Goal: Information Seeking & Learning: Learn about a topic

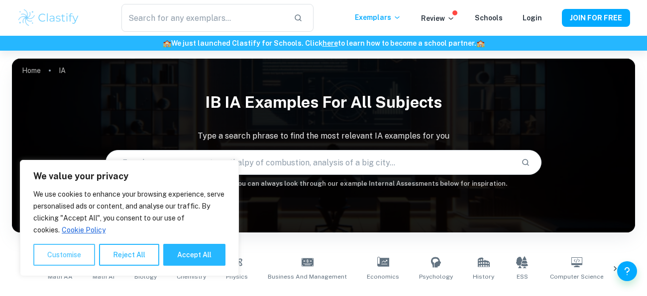
scroll to position [280, 0]
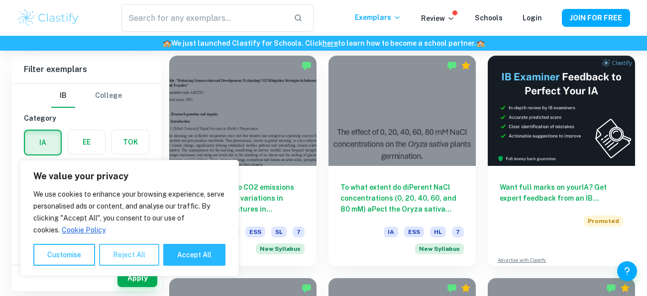
click at [146, 261] on button "Reject All" at bounding box center [129, 255] width 60 height 22
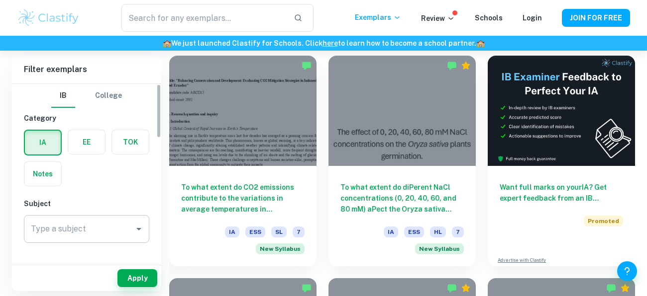
click at [122, 226] on input "Type a subject" at bounding box center [78, 229] width 101 height 19
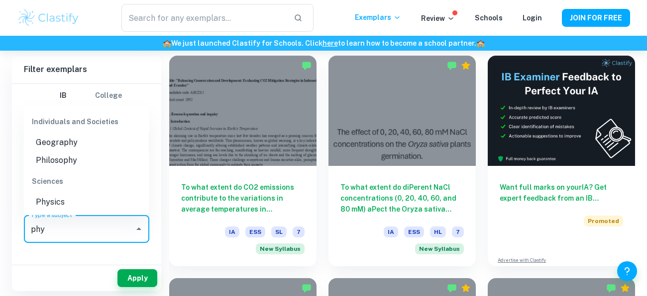
click at [96, 195] on li "Physics" at bounding box center [86, 202] width 125 height 18
type input "Physics"
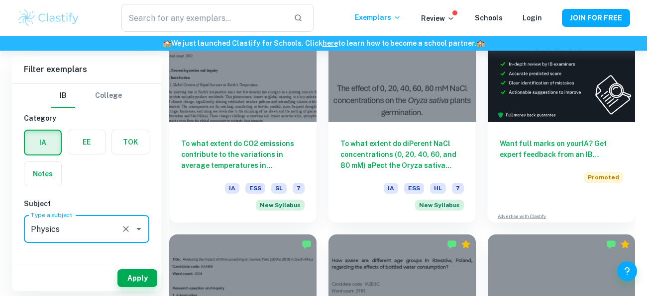
scroll to position [332, 0]
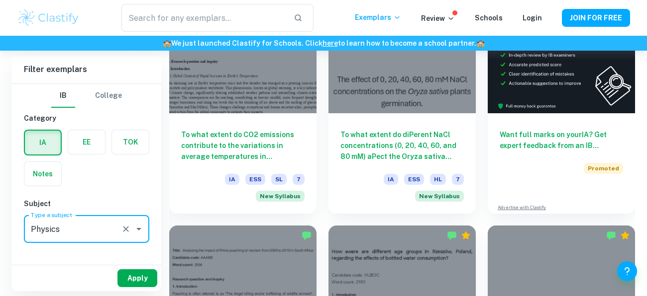
click at [143, 280] on button "Apply" at bounding box center [137, 279] width 40 height 18
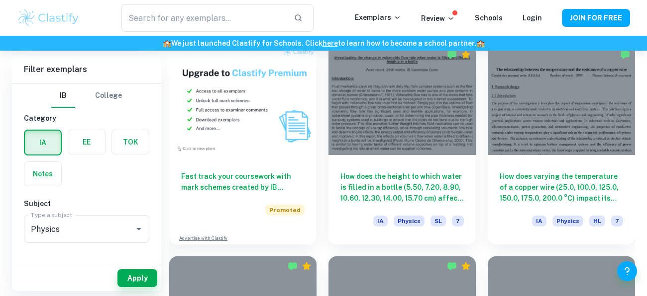
scroll to position [715, 0]
click at [322, 231] on div "How does the height to which water is filled in a bottle (5.50, 7.20, 8.90, 10.…" at bounding box center [395, 138] width 159 height 212
